Goal: Obtain resource: Obtain resource

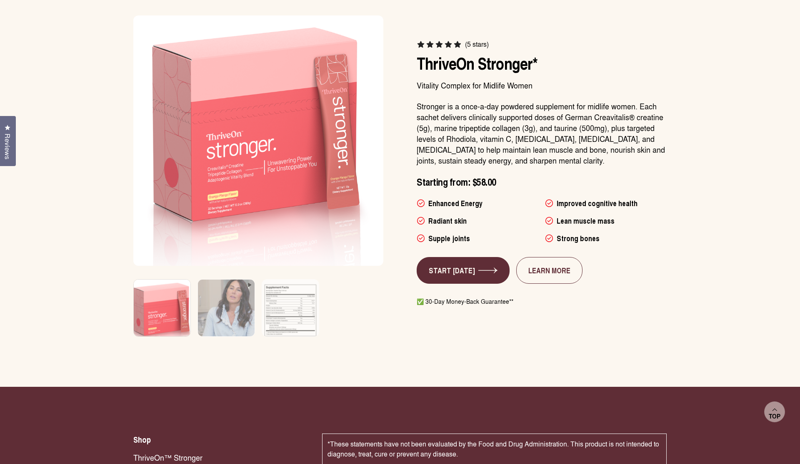
scroll to position [2190, 0]
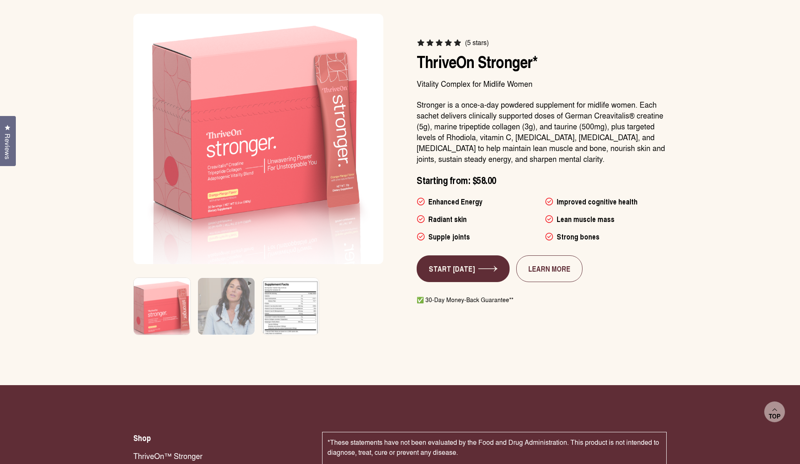
click at [306, 320] on img at bounding box center [291, 311] width 60 height 71
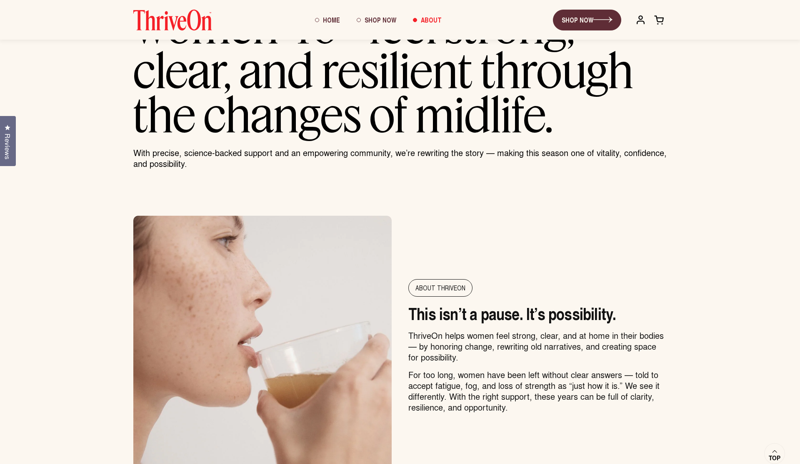
scroll to position [0, 0]
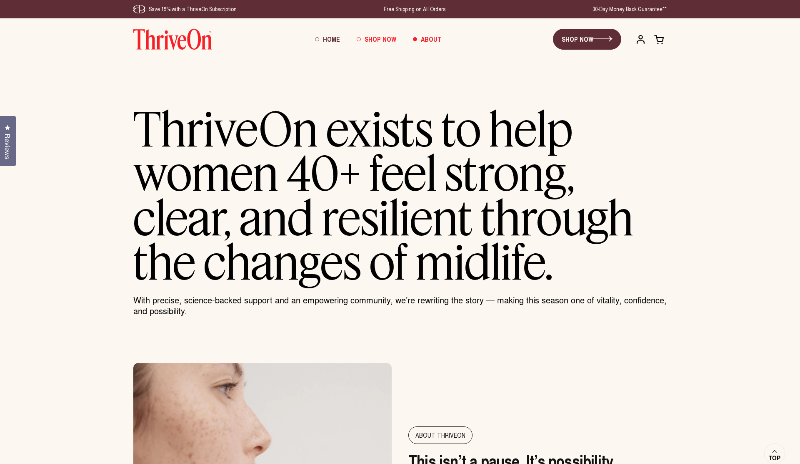
click at [386, 38] on span "Shop Now" at bounding box center [381, 39] width 32 height 10
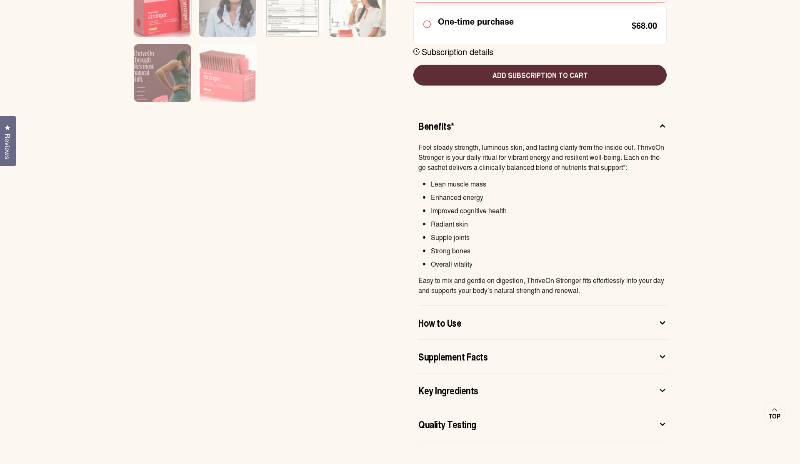
scroll to position [398, 0]
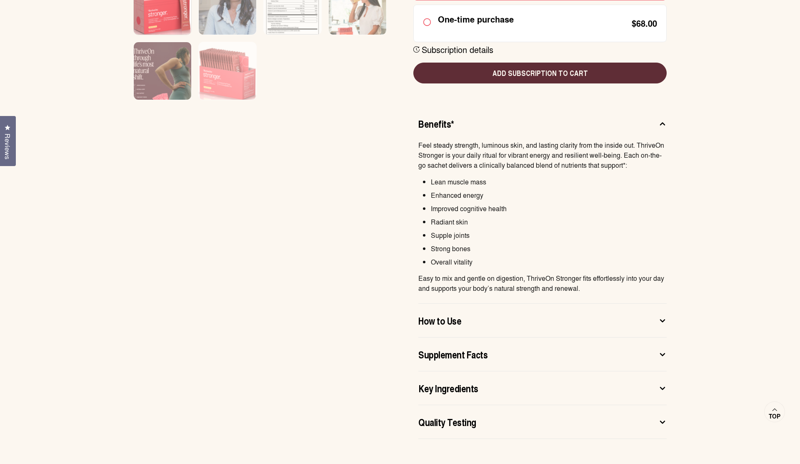
click at [667, 353] on div "Benefits* Feel steady strength, luminous skin, and lasting clarity from the ins…" at bounding box center [400, 269] width 567 height 339
click at [664, 353] on icon at bounding box center [663, 354] width 8 height 9
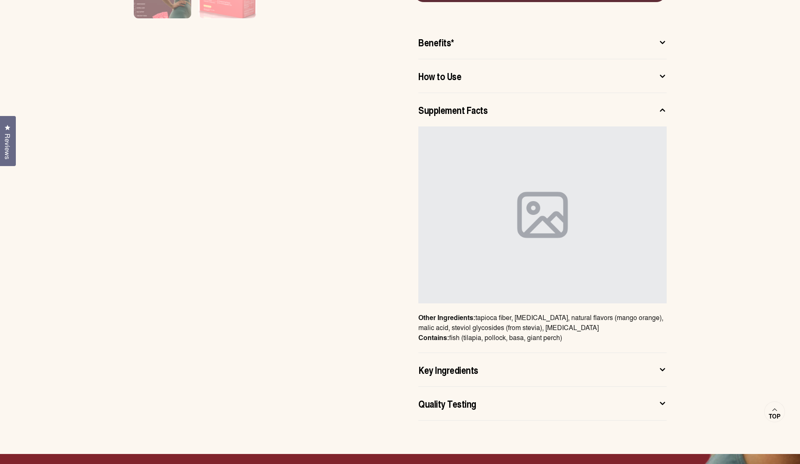
scroll to position [480, 0]
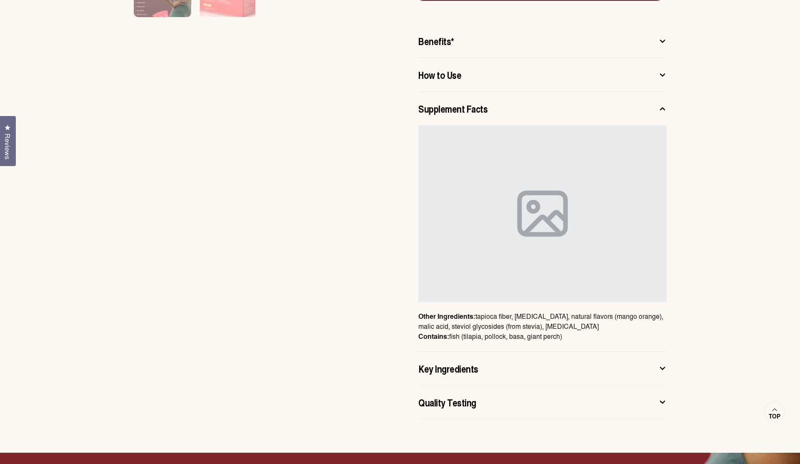
click at [659, 366] on icon at bounding box center [663, 368] width 8 height 9
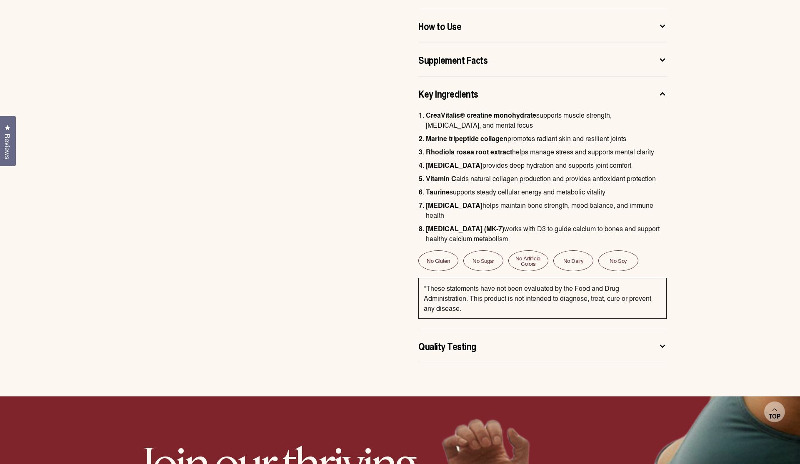
scroll to position [531, 0]
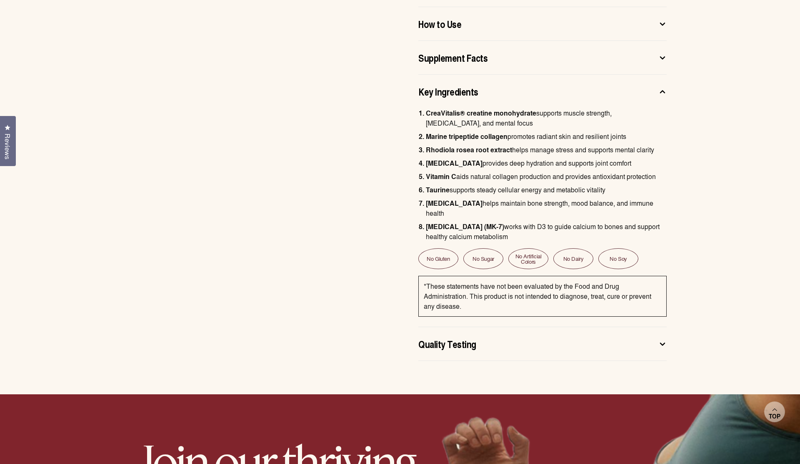
click at [664, 339] on icon at bounding box center [663, 343] width 8 height 9
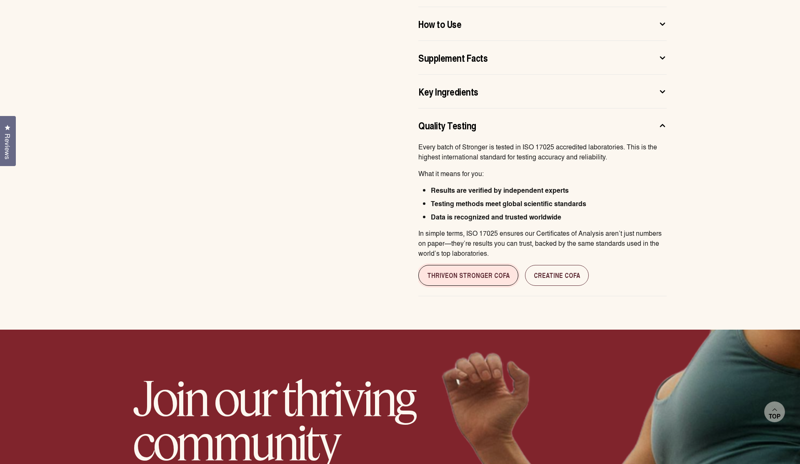
click at [488, 276] on link "ThriveOn Stronger cofa" at bounding box center [469, 275] width 100 height 21
click at [565, 276] on link "Creatine CofA" at bounding box center [557, 275] width 64 height 21
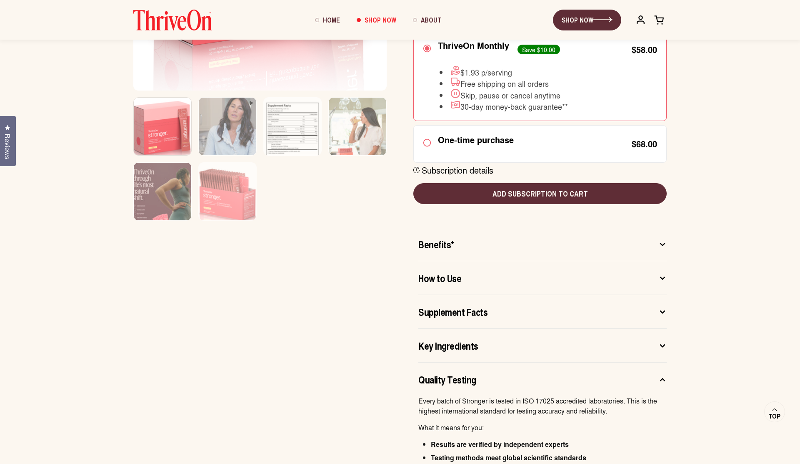
scroll to position [276, 0]
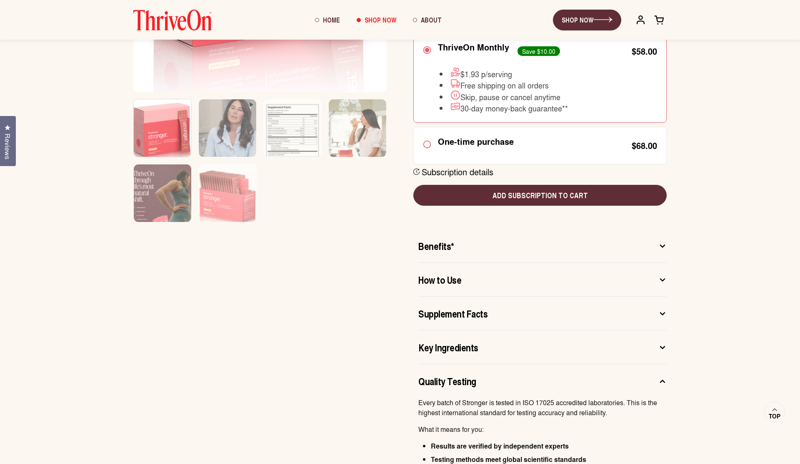
click at [667, 245] on icon at bounding box center [663, 245] width 8 height 9
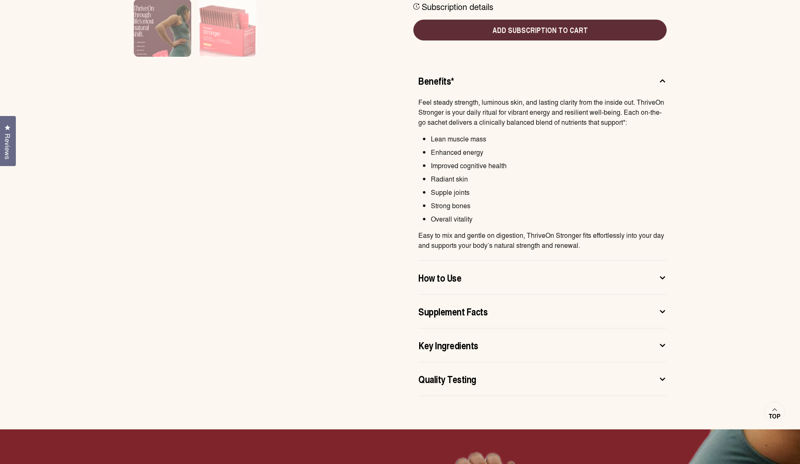
scroll to position [444, 0]
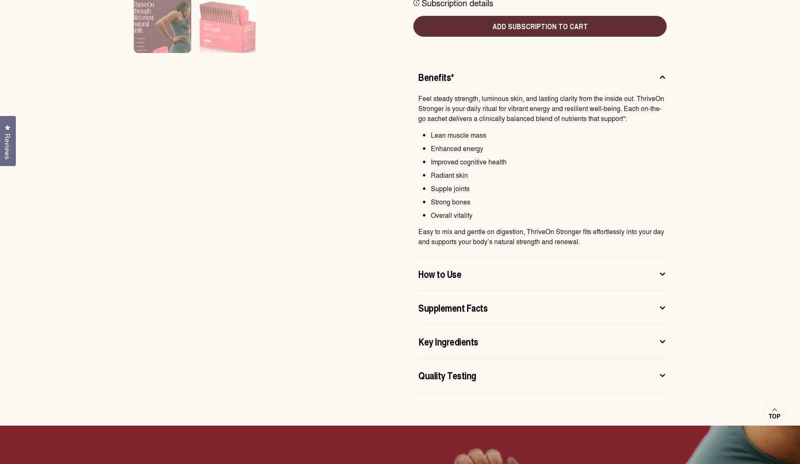
click at [664, 272] on icon at bounding box center [663, 273] width 8 height 9
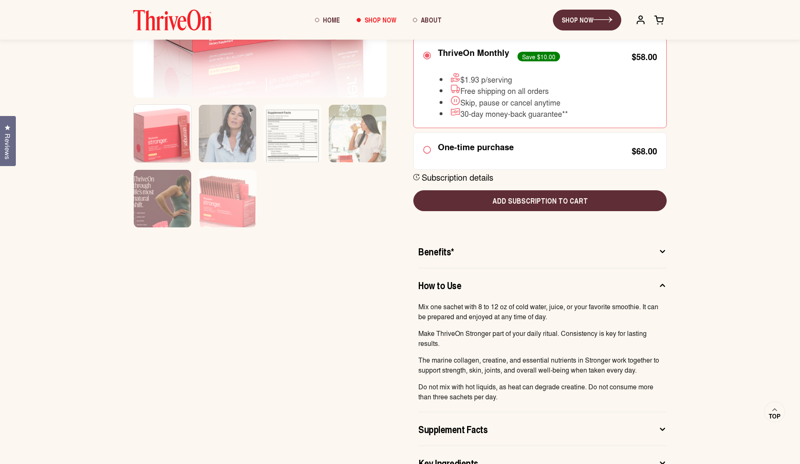
scroll to position [264, 0]
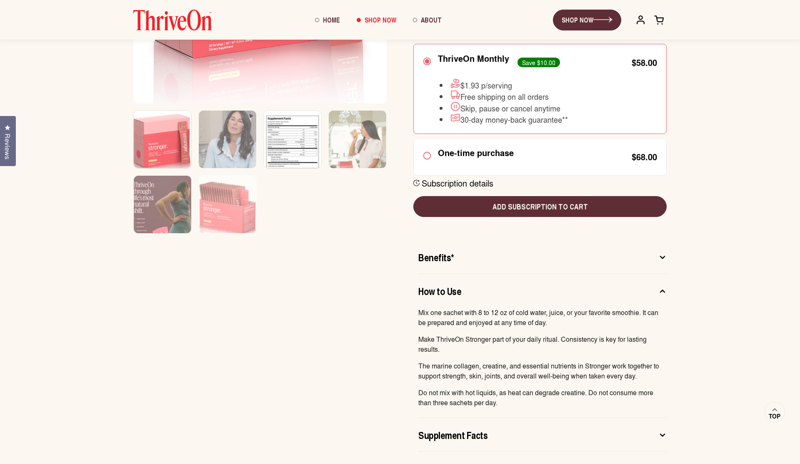
click at [286, 154] on img at bounding box center [293, 144] width 58 height 69
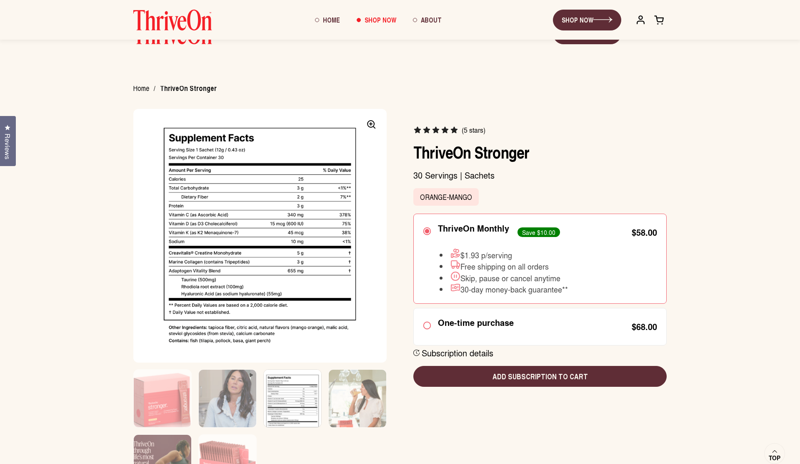
scroll to position [0, 0]
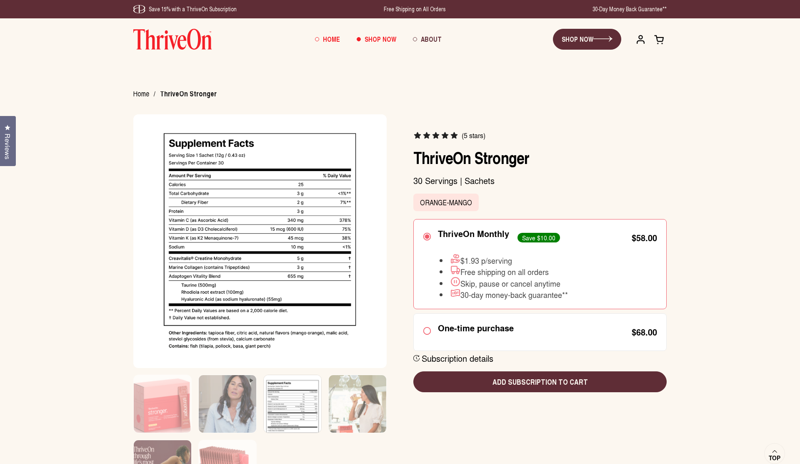
click at [337, 38] on span "Home" at bounding box center [331, 39] width 17 height 10
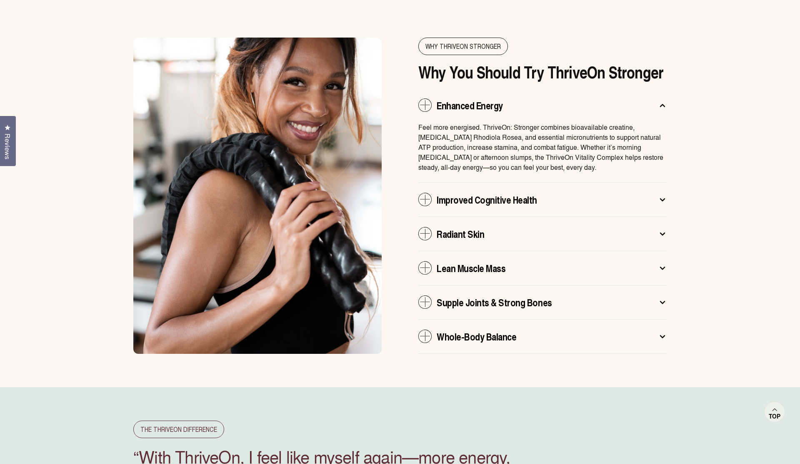
scroll to position [1864, 0]
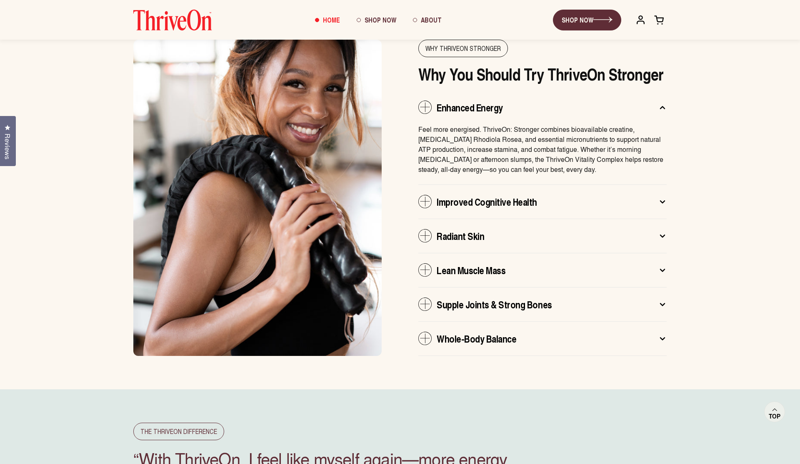
click at [663, 201] on icon at bounding box center [663, 202] width 4 height 2
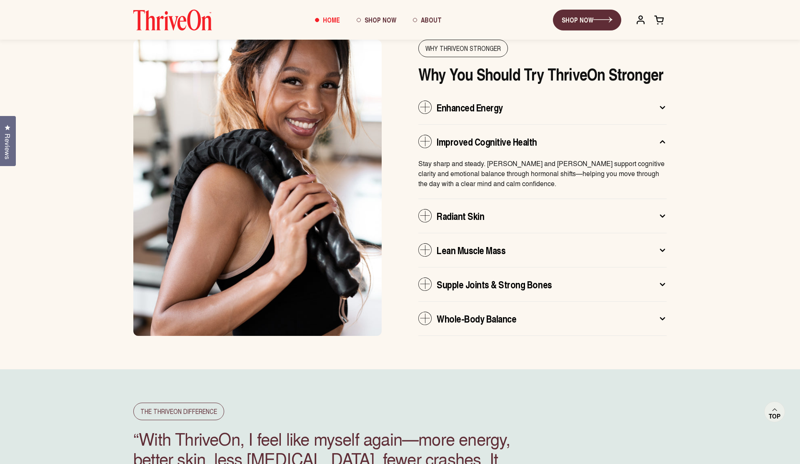
click at [663, 211] on icon at bounding box center [663, 215] width 8 height 9
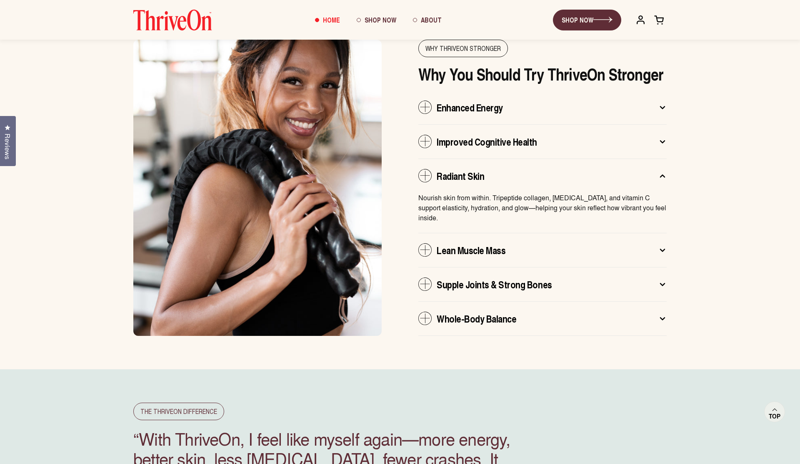
click at [661, 249] on icon at bounding box center [663, 250] width 4 height 2
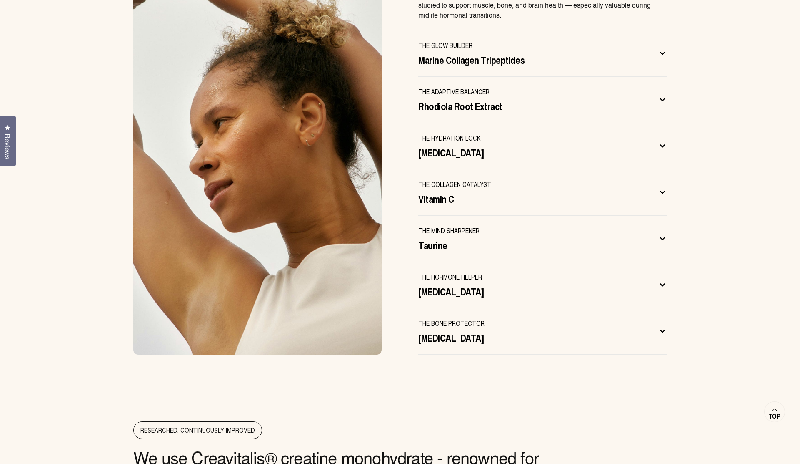
scroll to position [2735, 0]
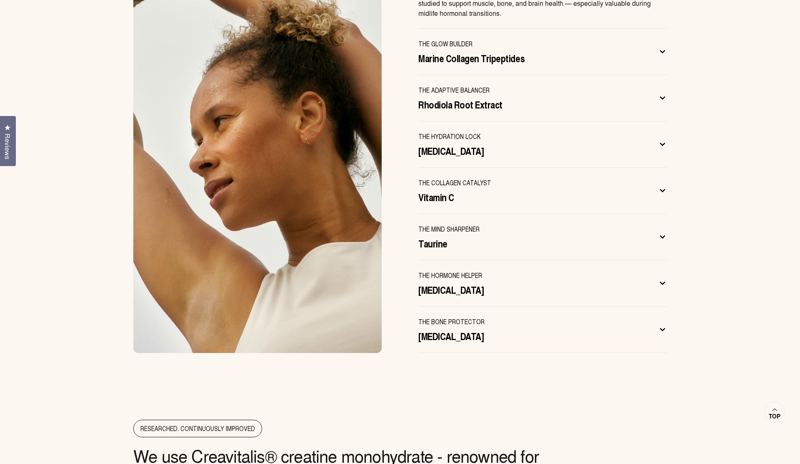
click at [665, 186] on icon at bounding box center [663, 190] width 8 height 9
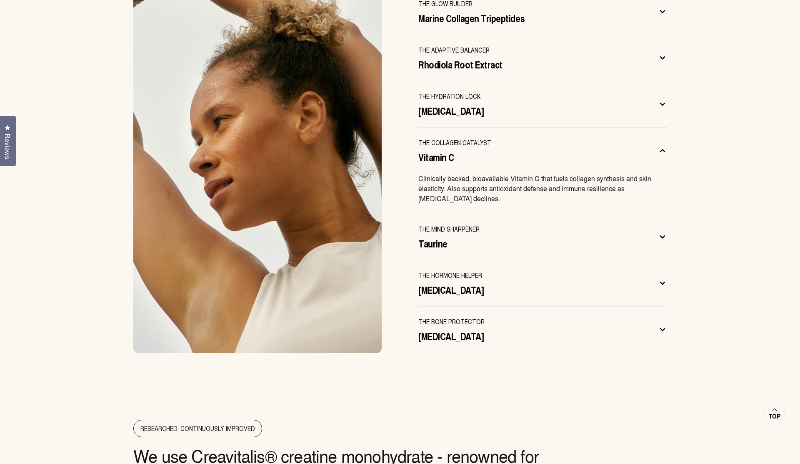
click at [662, 329] on icon at bounding box center [663, 330] width 4 height 2
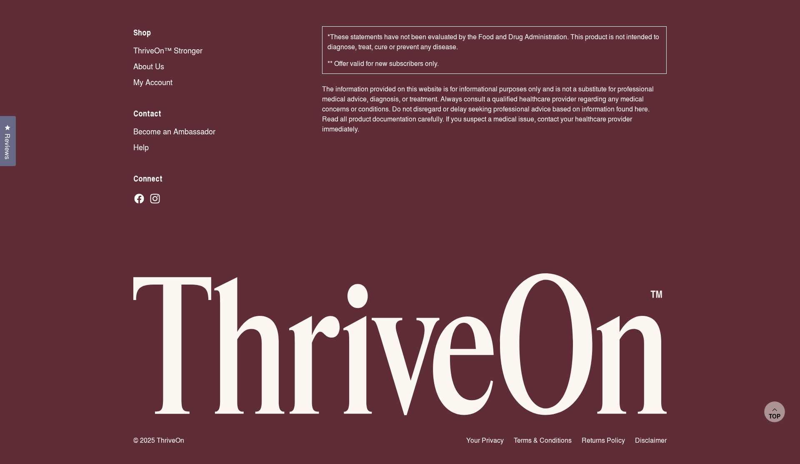
scroll to position [5686, 0]
